Goal: Navigation & Orientation: Find specific page/section

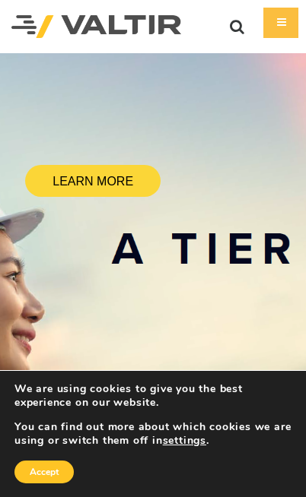
click at [288, 21] on div "Menu" at bounding box center [280, 23] width 35 height 30
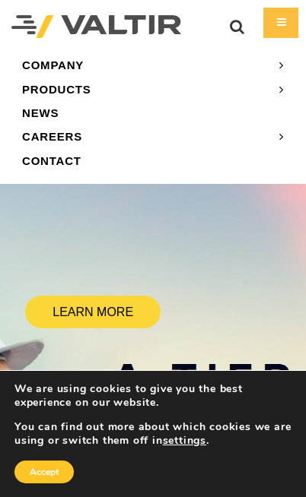
click at [262, 138] on link "CAREERS" at bounding box center [152, 137] width 283 height 24
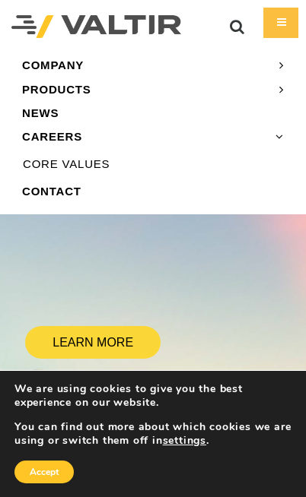
click at [59, 135] on link "CAREERS" at bounding box center [152, 137] width 283 height 24
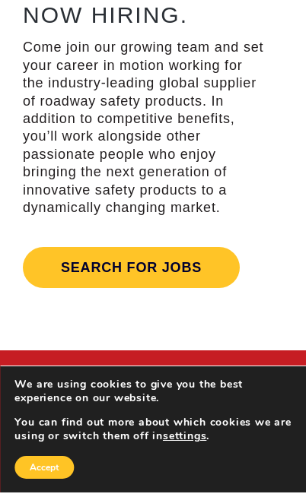
scroll to position [474, 0]
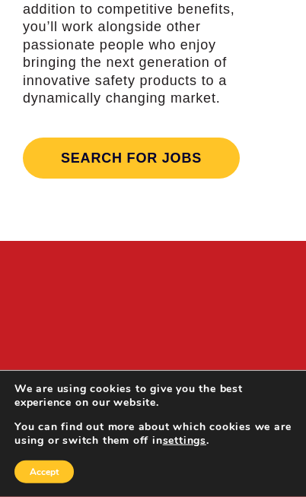
click at [198, 157] on link "Search for jobs" at bounding box center [131, 158] width 217 height 41
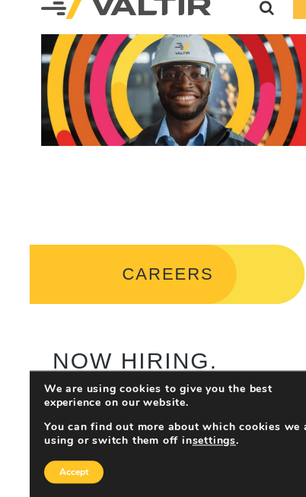
scroll to position [0, 0]
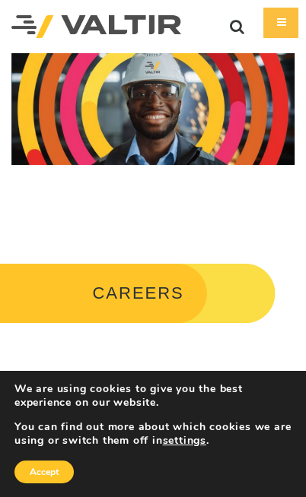
click at [286, 21] on div "Menu" at bounding box center [280, 23] width 35 height 30
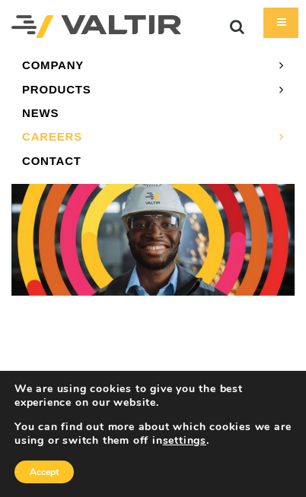
click at [146, 63] on link "COMPANY" at bounding box center [152, 65] width 283 height 24
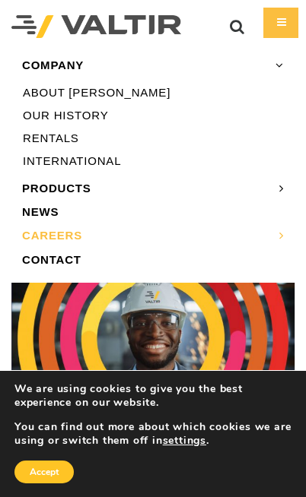
click at [106, 191] on link "PRODUCTS" at bounding box center [152, 188] width 283 height 24
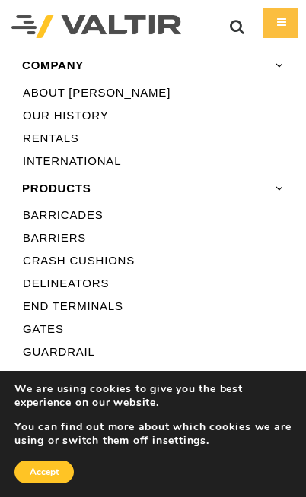
click at [75, 190] on link "PRODUCTS" at bounding box center [152, 188] width 283 height 24
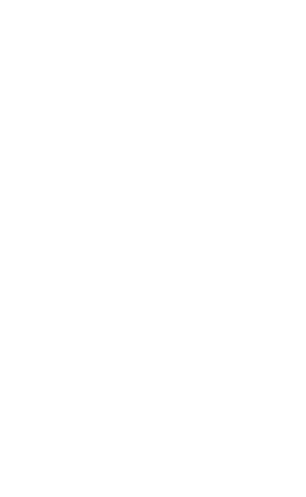
scroll to position [122, 0]
